Goal: Task Accomplishment & Management: Manage account settings

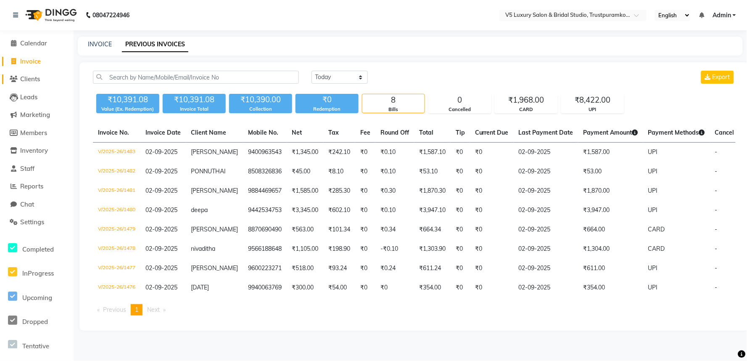
click at [32, 76] on span "Clients" at bounding box center [30, 79] width 20 height 8
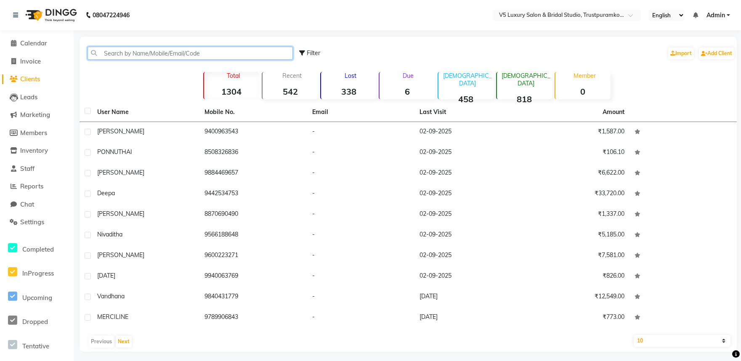
click at [142, 51] on input "text" at bounding box center [189, 53] width 205 height 13
click at [38, 60] on span "Invoice" at bounding box center [30, 61] width 21 height 8
select select "service"
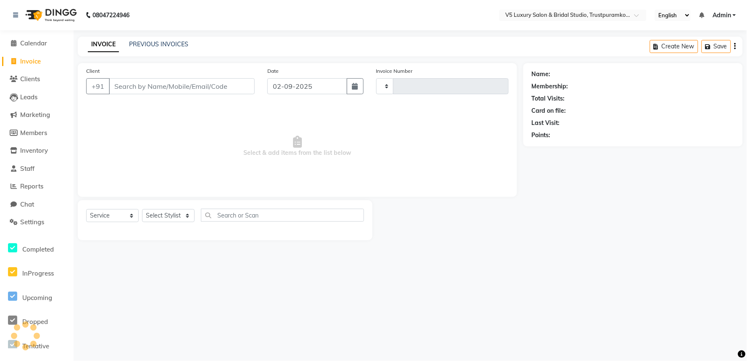
type input "1484"
select select "7993"
click at [190, 89] on input "Client" at bounding box center [182, 86] width 146 height 16
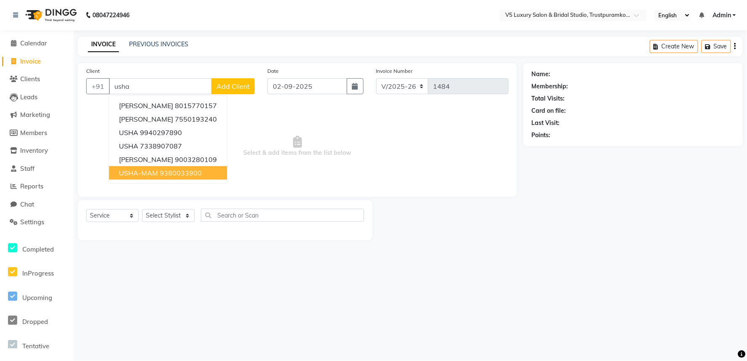
click at [185, 175] on ngb-highlight "9380033900" at bounding box center [181, 173] width 42 height 8
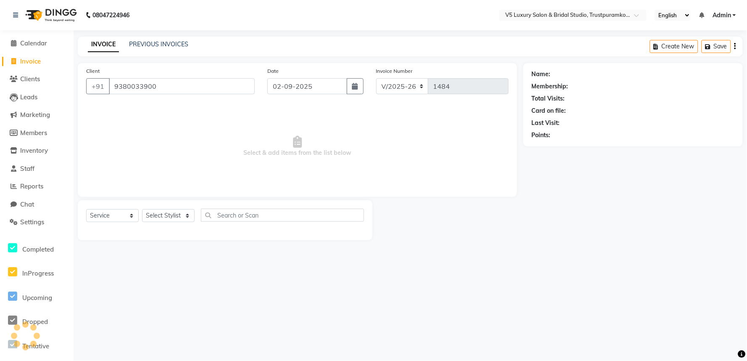
type input "9380033900"
click at [185, 216] on select "Select Stylist [PERSON_NAME] [PERSON_NAME] [DATE] [PERSON_NAME]" at bounding box center [168, 215] width 53 height 13
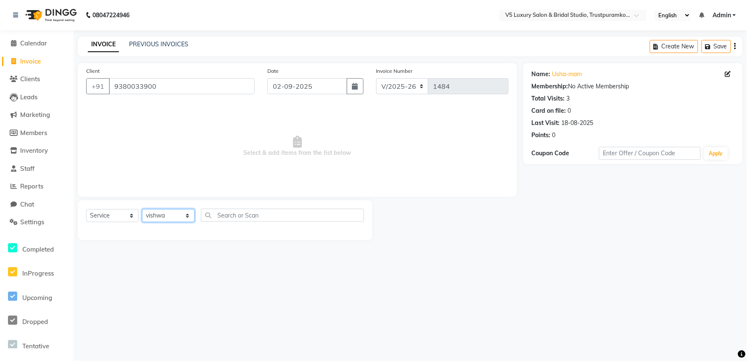
click at [142, 209] on select "Select Stylist [PERSON_NAME] [PERSON_NAME] [DATE] [PERSON_NAME]" at bounding box center [168, 215] width 53 height 13
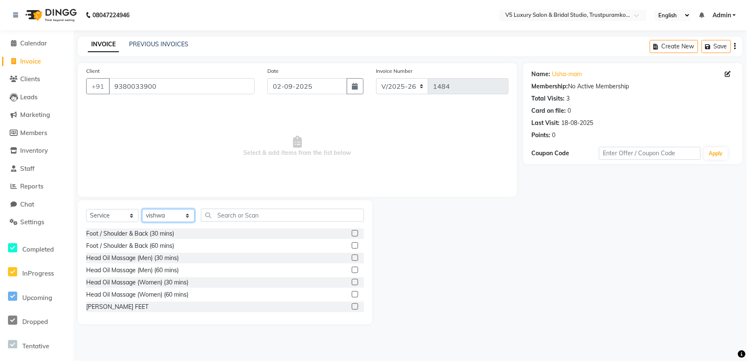
click at [175, 214] on select "Select Stylist [PERSON_NAME] [PERSON_NAME] [DATE] [PERSON_NAME]" at bounding box center [168, 215] width 53 height 13
select select "72642"
click at [142, 209] on select "Select Stylist [PERSON_NAME] [PERSON_NAME] [DATE] [PERSON_NAME]" at bounding box center [168, 215] width 53 height 13
click at [261, 212] on input "text" at bounding box center [282, 215] width 163 height 13
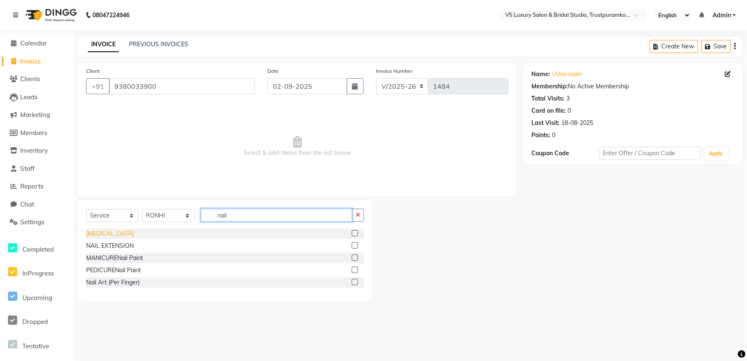
type input "nail"
click at [117, 234] on div "[MEDICAL_DATA]" at bounding box center [110, 233] width 48 height 9
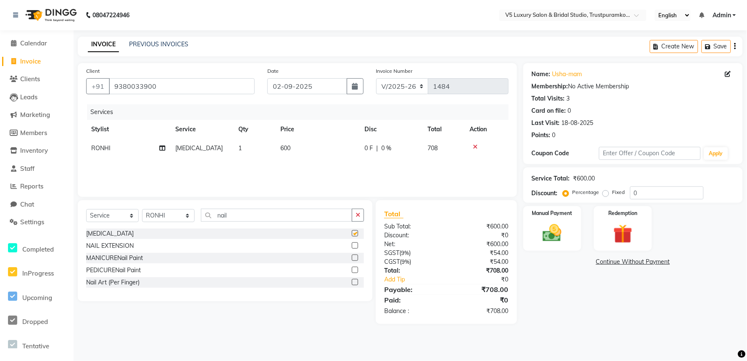
checkbox input "false"
click at [305, 150] on td "600" at bounding box center [317, 148] width 84 height 19
select select "72642"
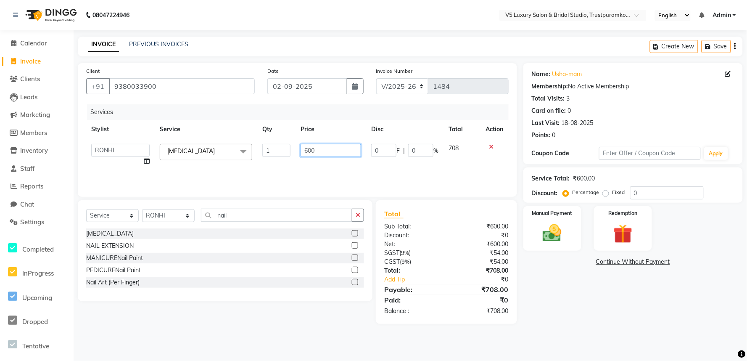
click at [329, 147] on input "600" at bounding box center [331, 150] width 61 height 13
click at [307, 163] on div "Services Stylist Service Qty Price Disc Total Action [PERSON_NAME] [PERSON_NAME…" at bounding box center [297, 146] width 423 height 84
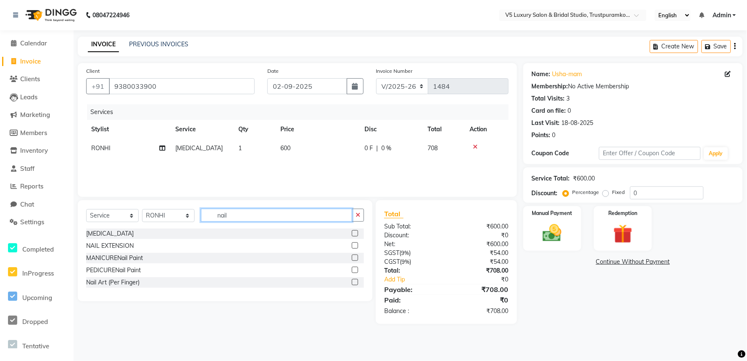
click at [286, 220] on input "nail" at bounding box center [276, 215] width 151 height 13
click at [119, 232] on div "[MEDICAL_DATA]" at bounding box center [110, 233] width 48 height 9
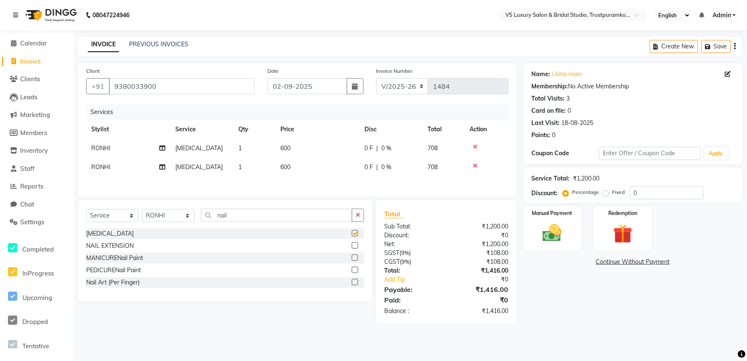
checkbox input "false"
click at [473, 144] on icon at bounding box center [475, 147] width 5 height 6
click at [550, 229] on img at bounding box center [552, 233] width 32 height 23
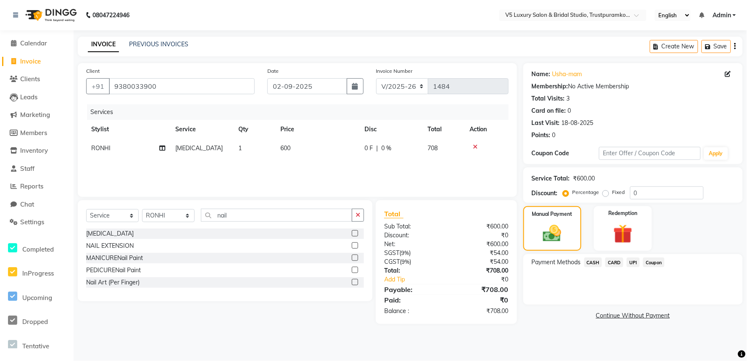
click at [632, 259] on span "UPI" at bounding box center [633, 262] width 13 height 10
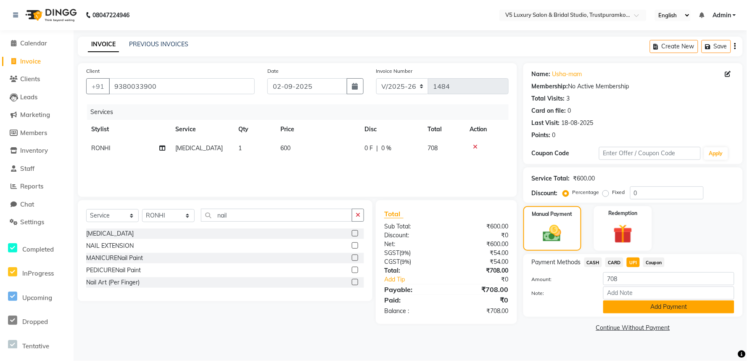
click at [641, 302] on button "Add Payment" at bounding box center [668, 306] width 131 height 13
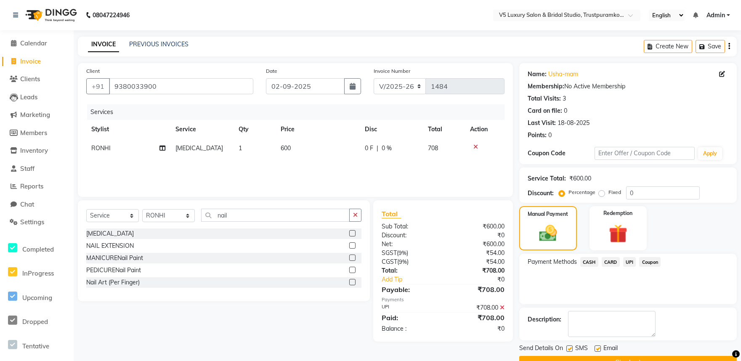
click at [600, 347] on div "Email" at bounding box center [609, 349] width 30 height 11
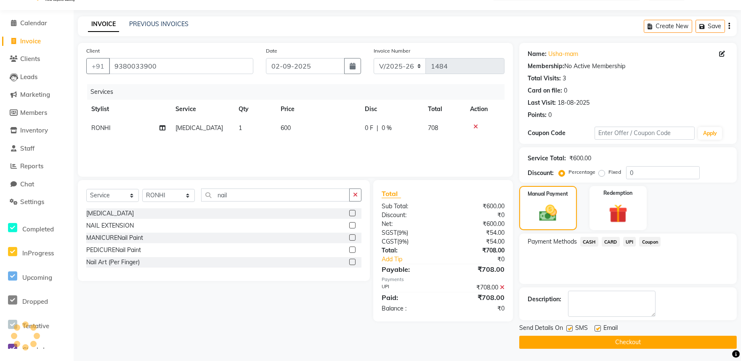
click at [595, 327] on label at bounding box center [597, 328] width 6 height 6
click at [595, 327] on input "checkbox" at bounding box center [596, 328] width 5 height 5
checkbox input "false"
click at [627, 342] on button "Checkout" at bounding box center [627, 342] width 217 height 13
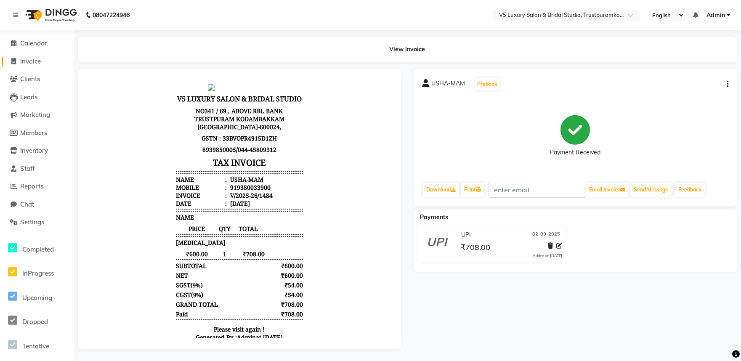
click at [38, 61] on span "Invoice" at bounding box center [30, 61] width 21 height 8
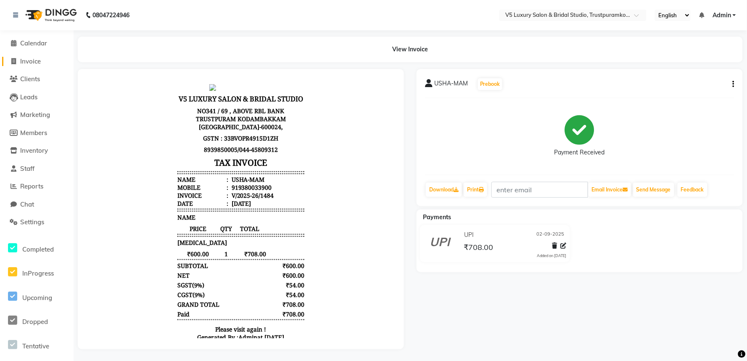
select select "service"
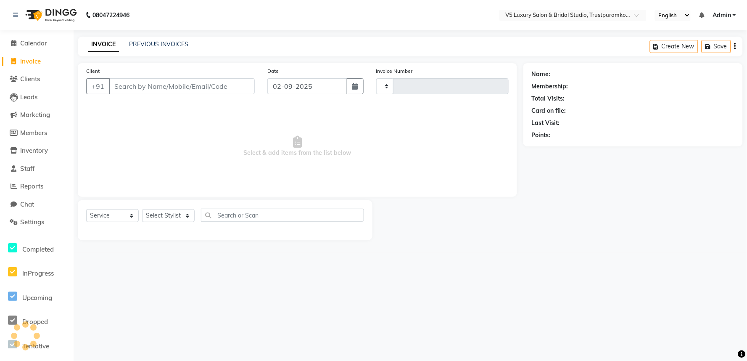
type input "1485"
select select "7993"
click at [143, 41] on link "PREVIOUS INVOICES" at bounding box center [158, 44] width 59 height 8
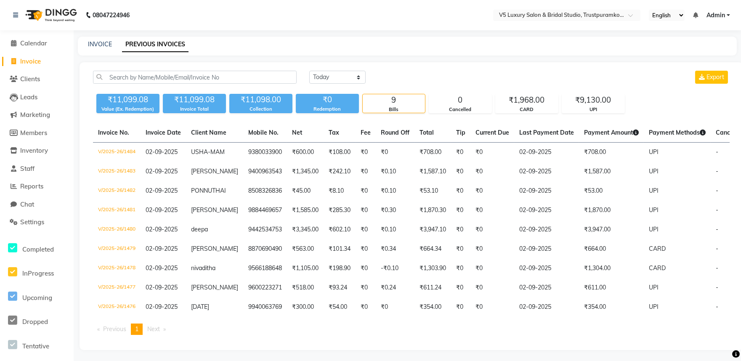
click at [723, 16] on span "Admin" at bounding box center [715, 15] width 19 height 9
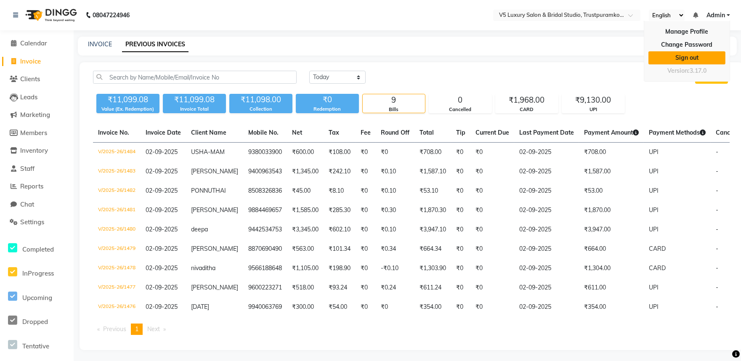
click at [704, 60] on link "Sign out" at bounding box center [686, 57] width 77 height 13
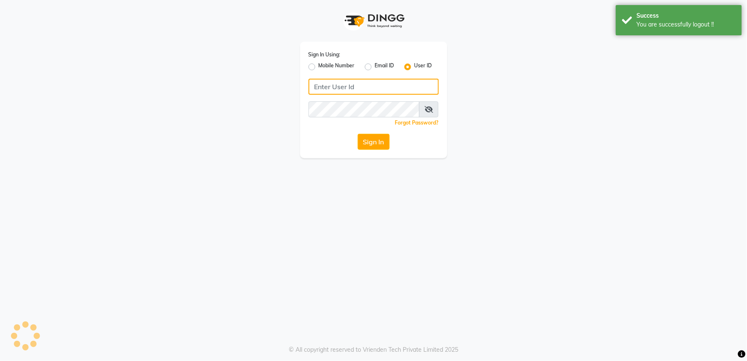
type input "v5123"
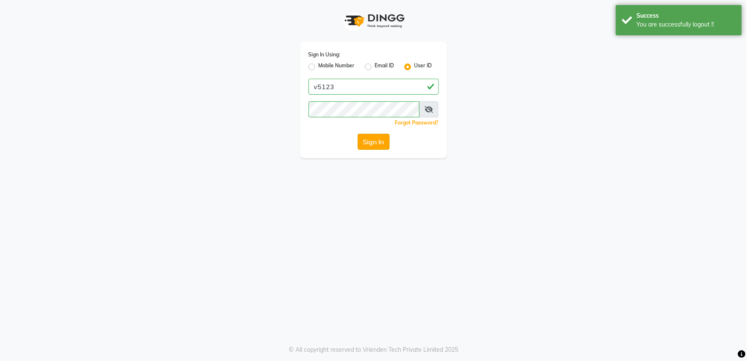
click at [380, 143] on button "Sign In" at bounding box center [374, 142] width 32 height 16
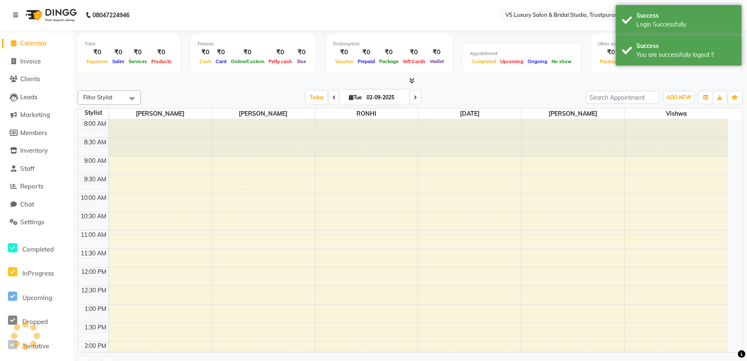
select select "en"
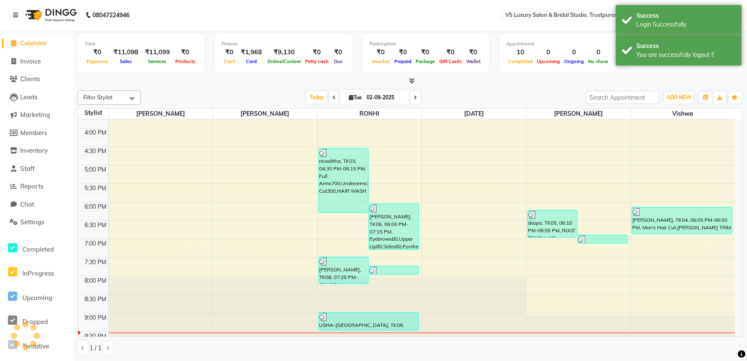
scroll to position [287, 0]
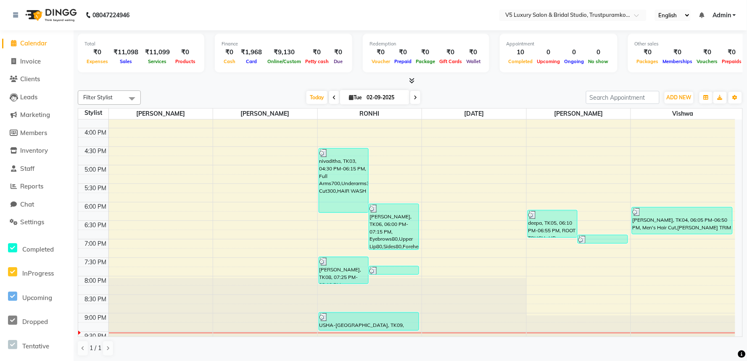
click at [725, 17] on span "Admin" at bounding box center [722, 15] width 19 height 9
click at [705, 55] on link "Sign out" at bounding box center [693, 57] width 77 height 13
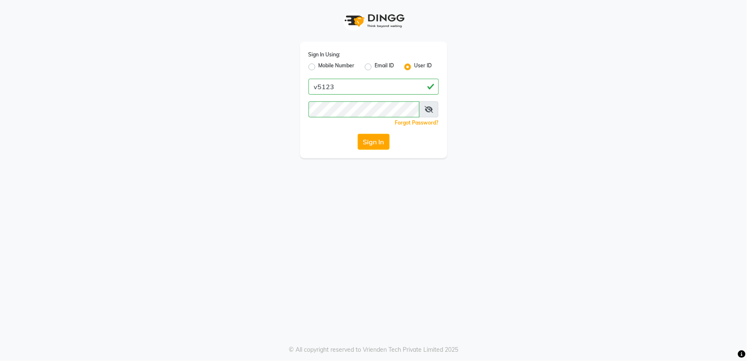
click at [746, 82] on app-login "Sign In Using: Mobile Number Email ID User ID v5123 Remember me Forgot Password…" at bounding box center [373, 79] width 747 height 158
drag, startPoint x: 743, startPoint y: 3, endPoint x: 500, endPoint y: 116, distance: 268.6
click at [500, 116] on div "Sign In Using: Mobile Number Email ID User ID v5123 Remember me Forgot Password…" at bounding box center [373, 79] width 479 height 158
